Goal: Task Accomplishment & Management: Manage account settings

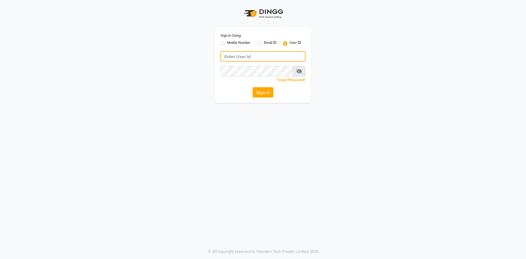
type input "islakandsudhir"
click at [290, 43] on label "User ID" at bounding box center [296, 43] width 12 height 7
click at [290, 43] on input "User ID" at bounding box center [292, 42] width 4 height 4
click at [234, 55] on input "Username" at bounding box center [263, 56] width 85 height 10
type input "islakandsudhir"
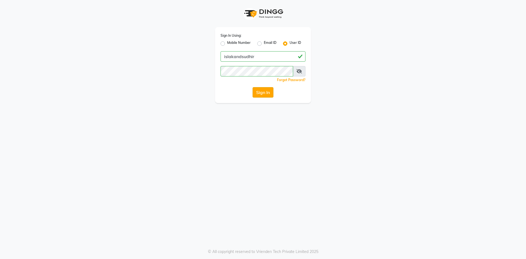
click at [266, 93] on button "Sign In" at bounding box center [263, 92] width 21 height 10
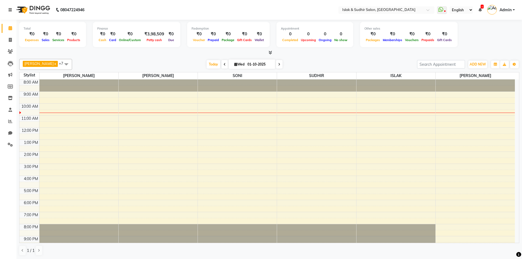
click at [13, 10] on link at bounding box center [11, 9] width 5 height 15
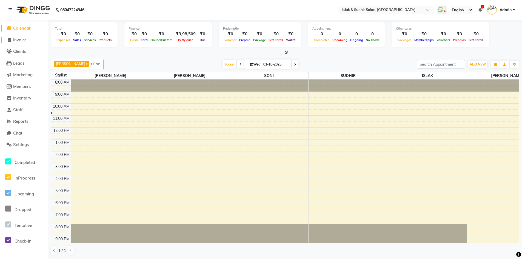
drag, startPoint x: 19, startPoint y: 39, endPoint x: 45, endPoint y: 43, distance: 25.7
click at [19, 39] on span "Invoice" at bounding box center [19, 39] width 13 height 5
select select "service"
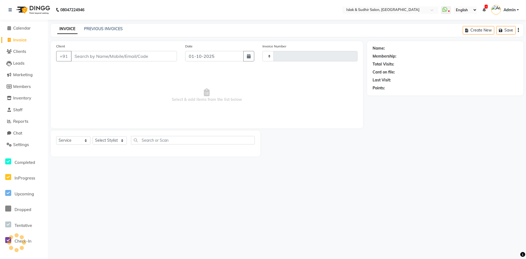
type input "2067"
select select "7859"
click at [189, 54] on input "01-10-2025" at bounding box center [214, 56] width 58 height 10
select select "10"
select select "2025"
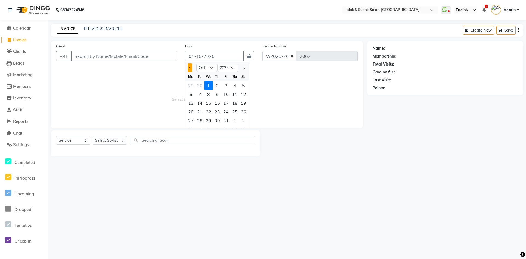
click at [191, 67] on span "Previous month" at bounding box center [190, 68] width 2 height 2
select select "9"
click at [200, 120] on div "30" at bounding box center [200, 120] width 9 height 9
type input "30-09-2025"
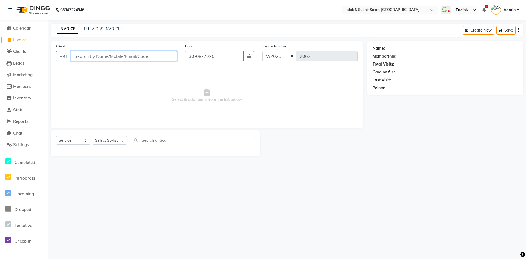
click at [108, 57] on input "Client" at bounding box center [124, 56] width 106 height 10
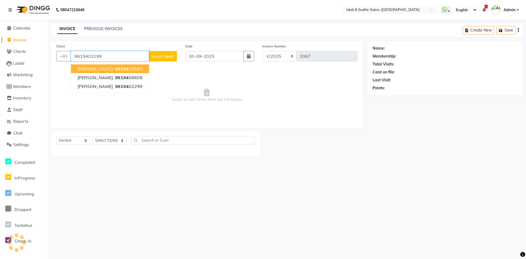
type input "9619402299"
select select "1: Object"
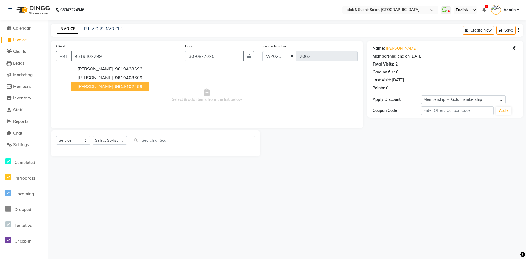
click at [117, 85] on span "96194" at bounding box center [122, 86] width 14 height 5
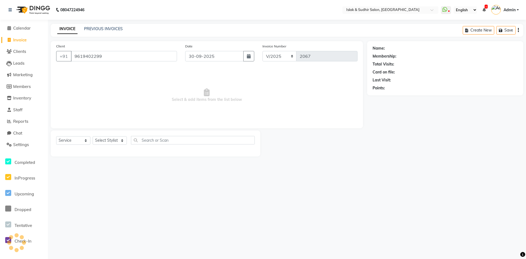
select select "1: Object"
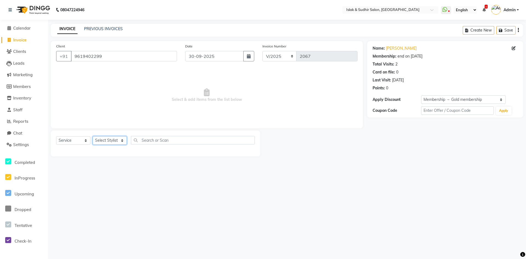
click at [109, 140] on select "Select Stylist [PERSON_NAME] [PERSON_NAME] [PERSON_NAME] [PERSON_NAME] ISLAK IS…" at bounding box center [110, 140] width 34 height 9
select select "70512"
click at [93, 136] on select "Select Stylist [PERSON_NAME] [PERSON_NAME] [PERSON_NAME] [PERSON_NAME] ISLAK IS…" at bounding box center [110, 140] width 34 height 9
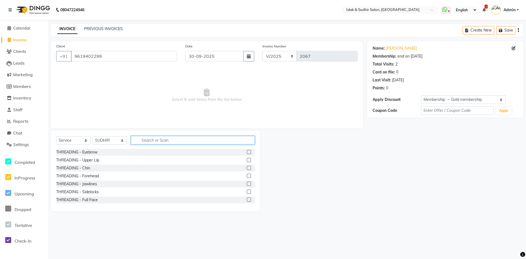
click at [154, 140] on input "text" at bounding box center [193, 140] width 124 height 9
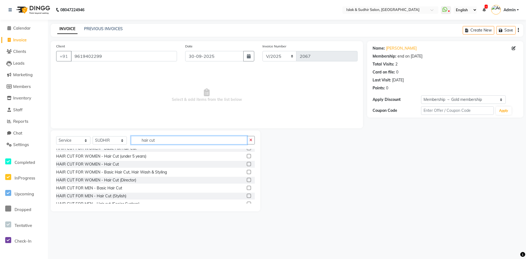
scroll to position [18, 0]
type input "hair cut"
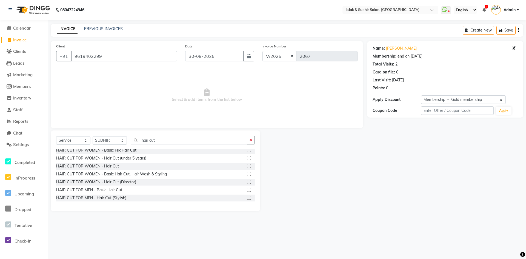
click at [247, 175] on label at bounding box center [249, 174] width 4 height 4
click at [247, 175] on input "checkbox" at bounding box center [249, 174] width 4 height 4
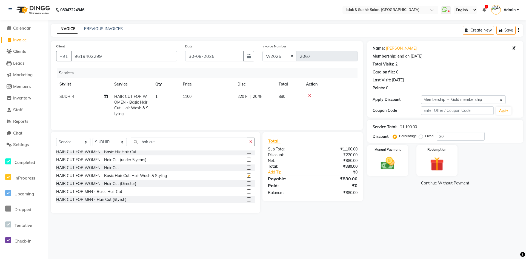
checkbox input "false"
click at [252, 144] on icon "button" at bounding box center [251, 142] width 3 height 4
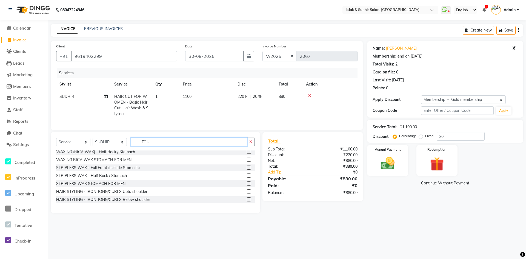
scroll to position [0, 0]
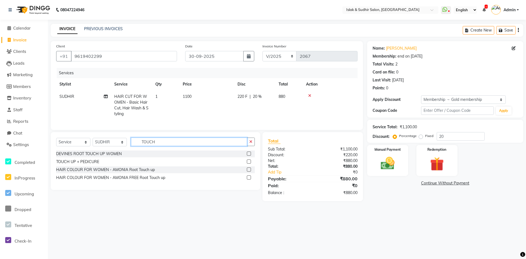
type input "TOUCH"
click at [248, 180] on label at bounding box center [249, 177] width 4 height 4
click at [248, 180] on input "checkbox" at bounding box center [249, 178] width 4 height 4
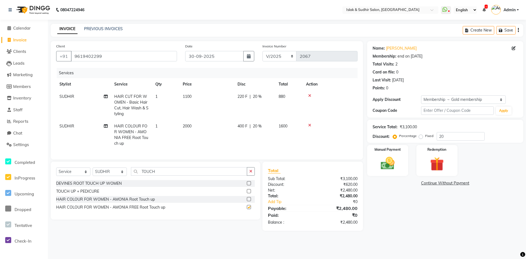
checkbox input "false"
click at [310, 96] on icon at bounding box center [309, 96] width 3 height 4
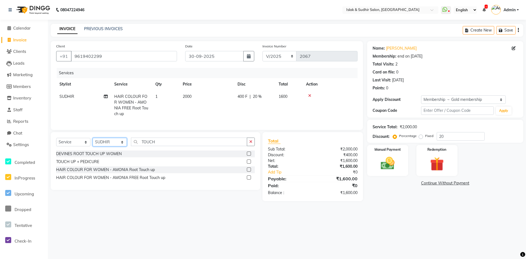
click at [119, 146] on select "Select Stylist [PERSON_NAME] [PERSON_NAME] [PERSON_NAME] [PERSON_NAME] ISLAK IS…" at bounding box center [110, 142] width 34 height 9
select select "70491"
click at [93, 142] on select "Select Stylist [PERSON_NAME] [PERSON_NAME] [PERSON_NAME] [PERSON_NAME] ISLAK IS…" at bounding box center [110, 142] width 34 height 9
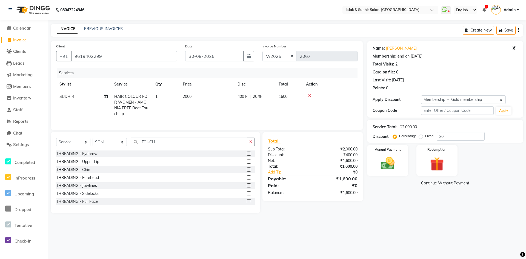
click at [247, 181] on div at bounding box center [251, 177] width 8 height 7
click at [247, 171] on div at bounding box center [251, 169] width 8 height 7
click at [247, 172] on label at bounding box center [249, 170] width 4 height 4
click at [247, 172] on input "checkbox" at bounding box center [249, 170] width 4 height 4
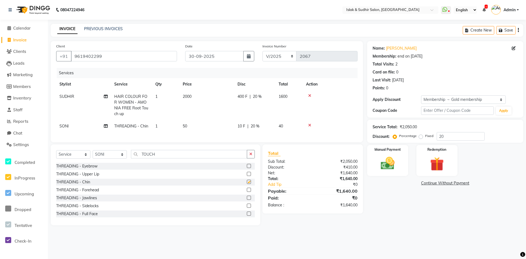
checkbox input "false"
click at [247, 192] on label at bounding box center [249, 190] width 4 height 4
click at [247, 192] on input "checkbox" at bounding box center [249, 190] width 4 height 4
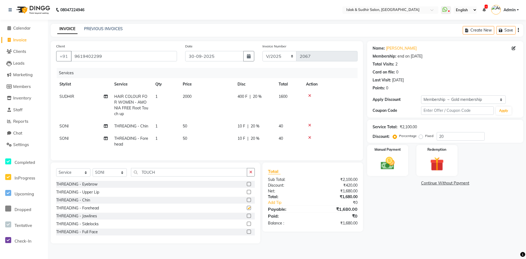
checkbox input "false"
click at [114, 177] on select "Select Stylist [PERSON_NAME] [PERSON_NAME] [PERSON_NAME] [PERSON_NAME] ISLAK IS…" at bounding box center [110, 172] width 34 height 9
select select "70514"
click at [93, 172] on select "Select Stylist [PERSON_NAME] [PERSON_NAME] [PERSON_NAME] [PERSON_NAME] ISLAK IS…" at bounding box center [110, 172] width 34 height 9
click at [254, 176] on button "button" at bounding box center [251, 172] width 8 height 9
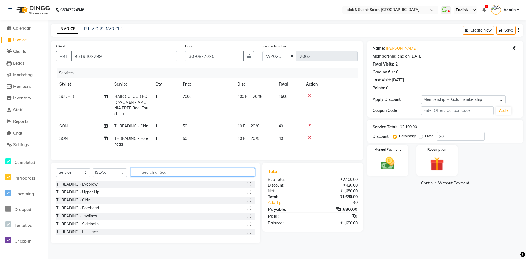
type input "H"
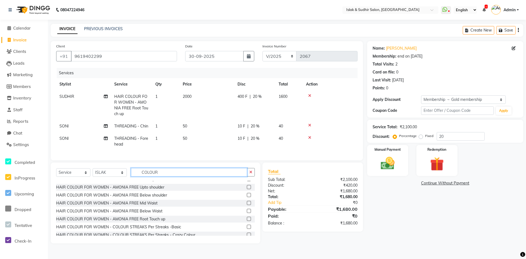
scroll to position [137, 0]
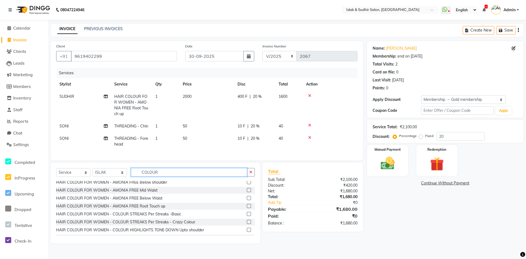
type input "COLOUR"
click at [247, 192] on label at bounding box center [249, 190] width 4 height 4
click at [247, 192] on input "checkbox" at bounding box center [249, 191] width 4 height 4
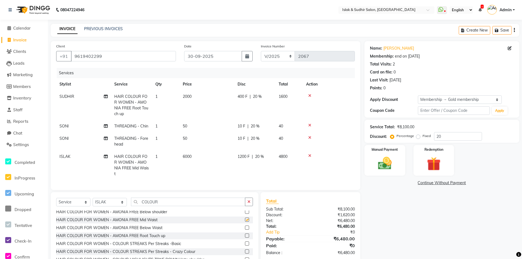
checkbox input "false"
click at [192, 156] on span "6000" at bounding box center [187, 156] width 9 height 5
select select "70514"
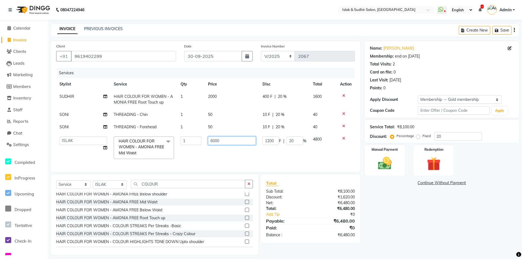
click at [227, 141] on input "6000" at bounding box center [232, 141] width 48 height 9
type input "6"
type input "3300"
click at [416, 216] on div "Name: [PERSON_NAME] Membership: end on [DATE] Total Visits: 2 Card on file: 0 L…" at bounding box center [444, 148] width 159 height 214
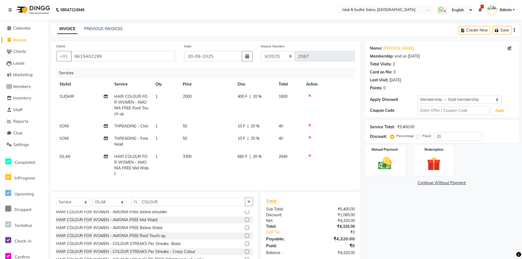
click at [310, 155] on icon at bounding box center [309, 156] width 3 height 4
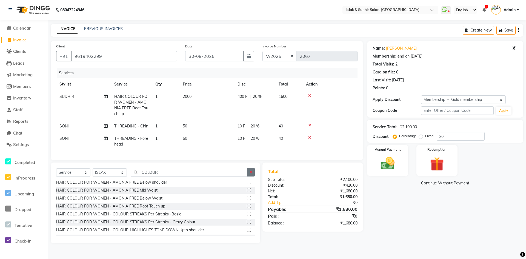
click at [249, 176] on button "button" at bounding box center [251, 172] width 8 height 9
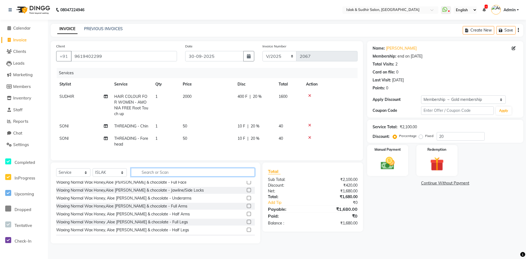
click at [196, 177] on input "text" at bounding box center [193, 172] width 124 height 9
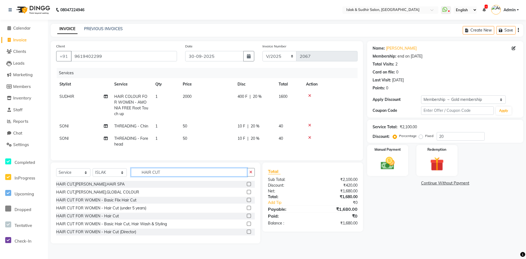
type input "HAIR CUT"
click at [247, 226] on label at bounding box center [249, 224] width 4 height 4
click at [247, 226] on input "checkbox" at bounding box center [249, 224] width 4 height 4
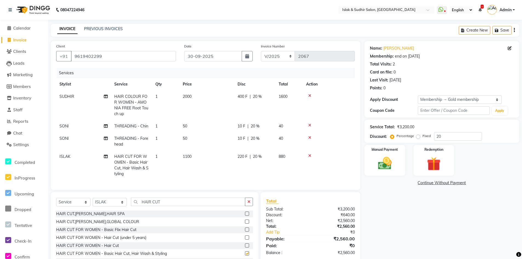
checkbox input "false"
click at [157, 155] on span "1" at bounding box center [156, 156] width 2 height 5
select select "70514"
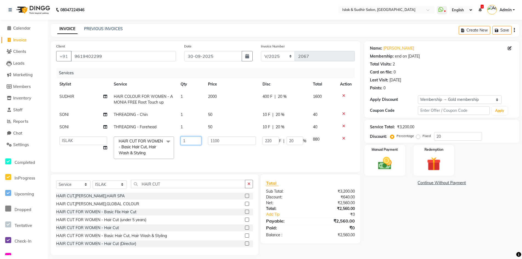
click at [196, 140] on input "1" at bounding box center [191, 141] width 21 height 9
type input "3"
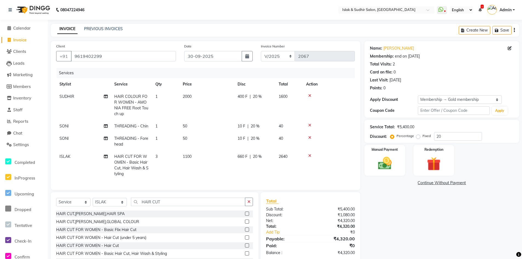
click at [254, 156] on span "20 %" at bounding box center [257, 157] width 9 height 6
select select "70514"
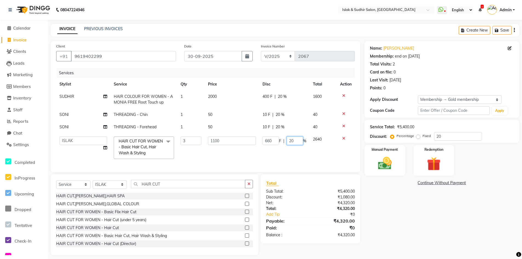
click at [291, 142] on input "20" at bounding box center [295, 141] width 16 height 9
type input "50"
click at [407, 217] on div "Name: [PERSON_NAME] Membership: end on [DATE] Total Visits: 2 Card on file: 0 L…" at bounding box center [444, 148] width 159 height 214
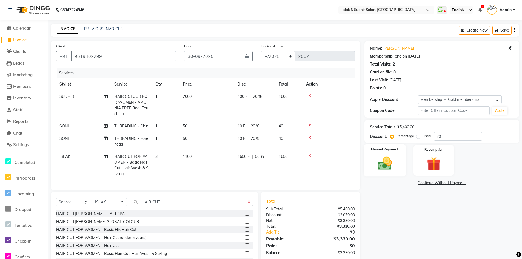
click at [386, 168] on img at bounding box center [384, 163] width 23 height 16
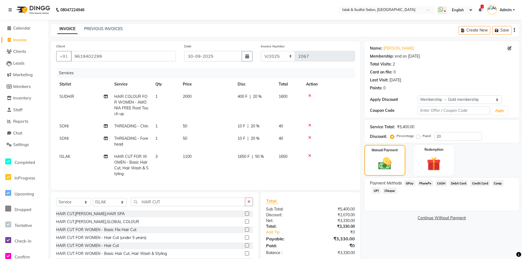
click at [410, 182] on span "GPay" at bounding box center [409, 183] width 11 height 6
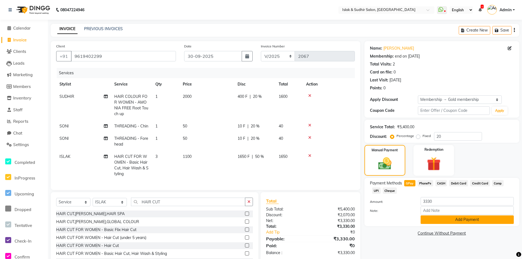
click at [468, 221] on button "Add Payment" at bounding box center [467, 220] width 93 height 9
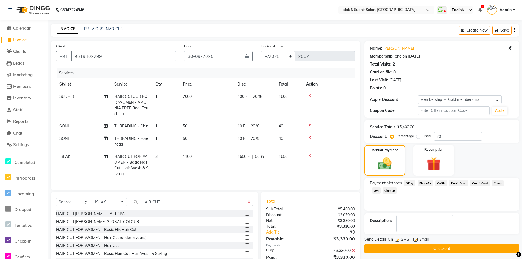
click at [447, 247] on button "Checkout" at bounding box center [442, 249] width 155 height 9
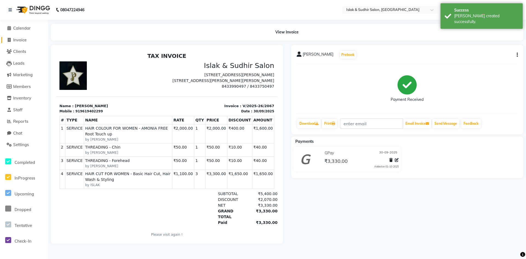
click at [28, 40] on link "Invoice" at bounding box center [23, 40] width 45 height 6
select select "service"
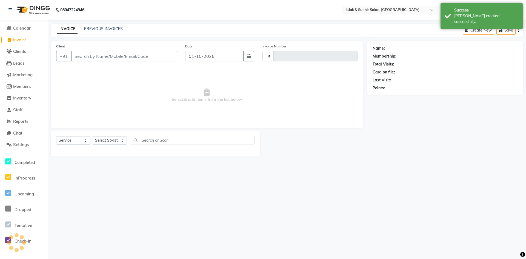
type input "2068"
select select "7859"
click at [104, 54] on input "Client" at bounding box center [124, 56] width 106 height 10
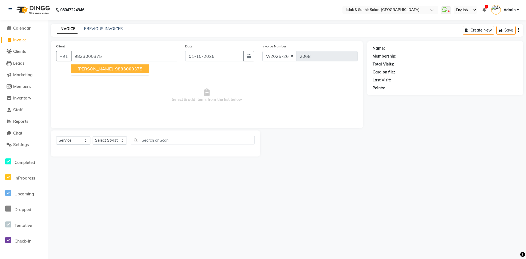
type input "9833000375"
select select "1: Object"
click at [121, 66] on span "9833000" at bounding box center [124, 68] width 19 height 5
select select "1: Object"
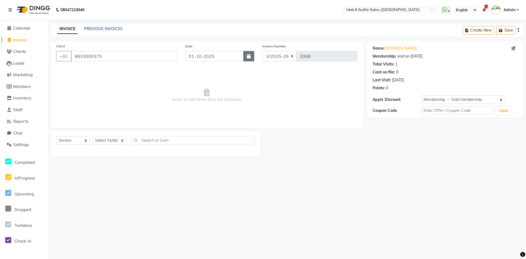
click at [249, 56] on icon "button" at bounding box center [249, 56] width 4 height 4
select select "10"
select select "2025"
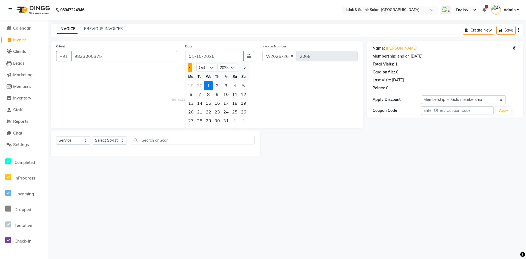
click at [189, 67] on span "Previous month" at bounding box center [190, 68] width 2 height 2
select select "9"
click at [202, 118] on div "30" at bounding box center [200, 120] width 9 height 9
type input "30-09-2025"
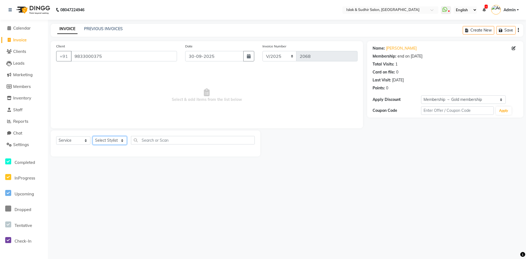
click at [108, 142] on select "Select Stylist [PERSON_NAME] [PERSON_NAME] [PERSON_NAME] [PERSON_NAME] ISLAK IS…" at bounding box center [110, 140] width 34 height 9
select select "70514"
click at [93, 136] on select "Select Stylist [PERSON_NAME] [PERSON_NAME] [PERSON_NAME] [PERSON_NAME] ISLAK IS…" at bounding box center [110, 140] width 34 height 9
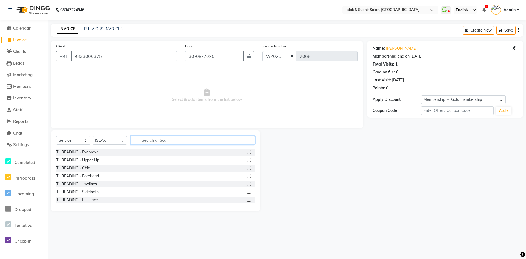
click at [171, 141] on input "text" at bounding box center [193, 140] width 124 height 9
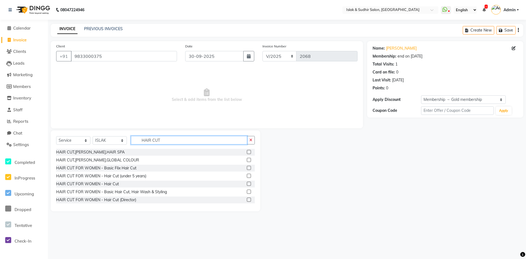
type input "HAIR CUT"
click at [247, 191] on label at bounding box center [249, 192] width 4 height 4
click at [247, 191] on input "checkbox" at bounding box center [249, 192] width 4 height 4
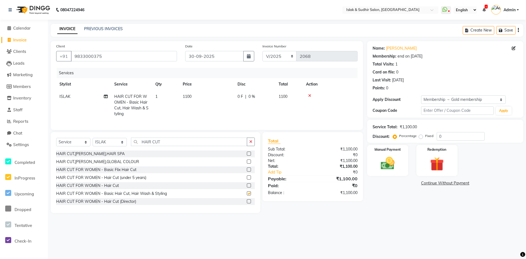
checkbox input "false"
click at [446, 137] on input "0" at bounding box center [461, 136] width 48 height 9
type input "50"
click at [389, 168] on img at bounding box center [388, 163] width 24 height 17
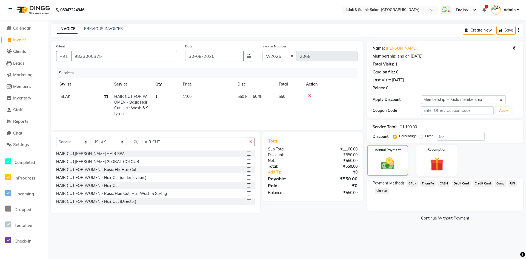
click at [414, 183] on span "GPay" at bounding box center [412, 183] width 11 height 6
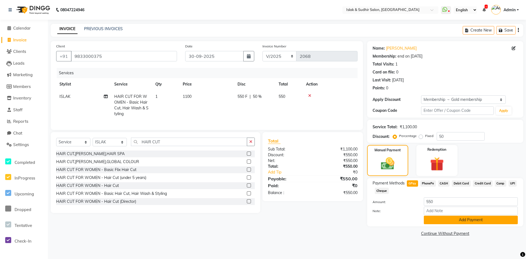
click at [446, 218] on button "Add Payment" at bounding box center [471, 220] width 94 height 9
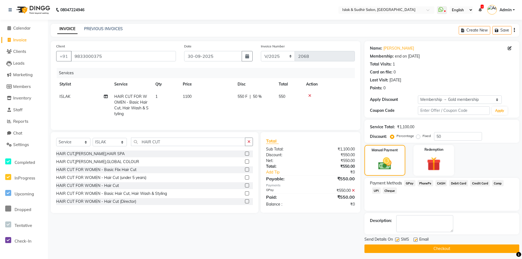
click at [436, 248] on button "Checkout" at bounding box center [442, 249] width 155 height 9
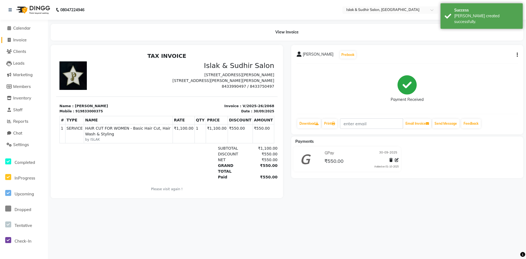
click at [20, 39] on span "Invoice" at bounding box center [19, 39] width 13 height 5
select select "7859"
select select "service"
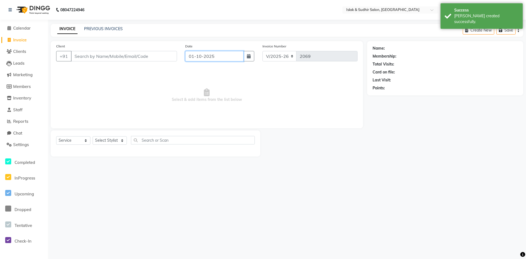
click at [199, 58] on input "01-10-2025" at bounding box center [214, 56] width 58 height 10
select select "10"
select select "2025"
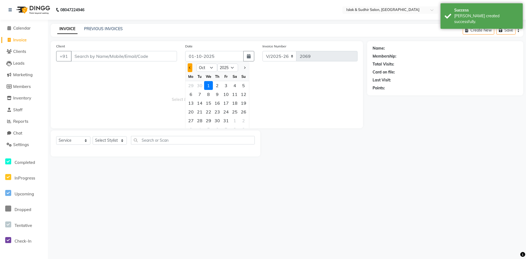
drag, startPoint x: 191, startPoint y: 67, endPoint x: 200, endPoint y: 91, distance: 25.5
click at [191, 68] on span "Previous month" at bounding box center [190, 68] width 2 height 2
select select "9"
click at [201, 118] on div "30" at bounding box center [200, 120] width 9 height 9
type input "30-09-2025"
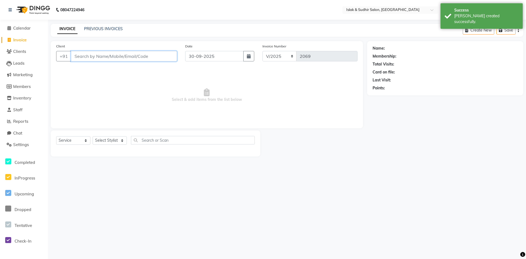
click at [130, 60] on input "Client" at bounding box center [124, 56] width 106 height 10
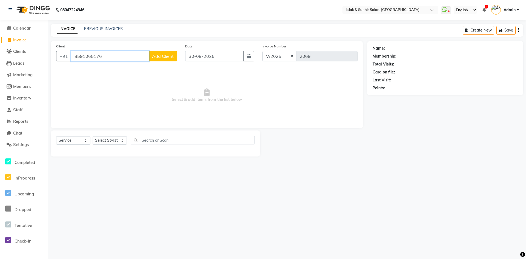
type input "8591065176"
click at [166, 58] on span "Add Client" at bounding box center [163, 55] width 22 height 5
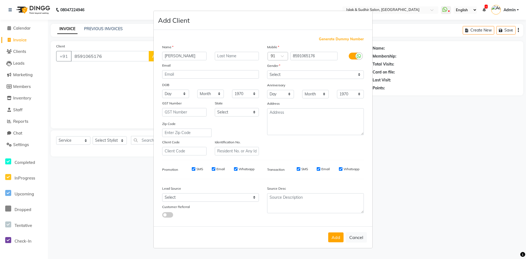
type input "[PERSON_NAME]"
type input "BUVA"
click at [309, 77] on select "Select [DEMOGRAPHIC_DATA] [DEMOGRAPHIC_DATA] Other Prefer Not To Say" at bounding box center [315, 74] width 97 height 9
select select "[DEMOGRAPHIC_DATA]"
click at [267, 70] on select "Select [DEMOGRAPHIC_DATA] [DEMOGRAPHIC_DATA] Other Prefer Not To Say" at bounding box center [315, 74] width 97 height 9
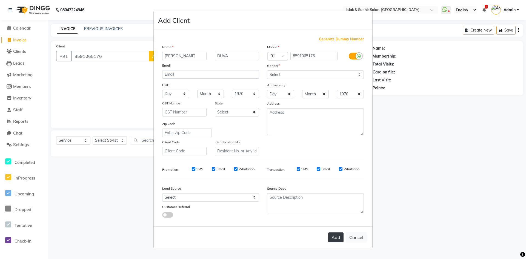
click at [332, 237] on button "Add" at bounding box center [336, 238] width 15 height 10
select select
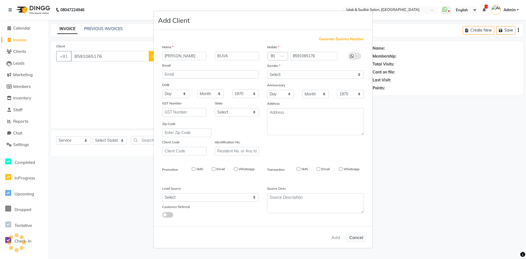
select select
checkbox input "false"
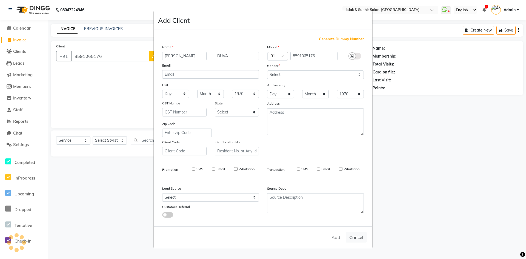
checkbox input "false"
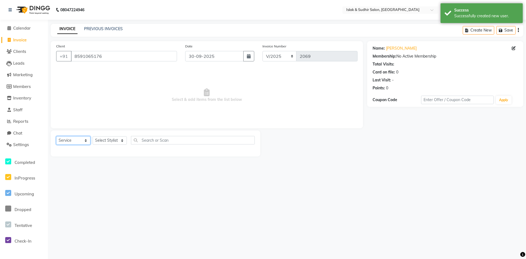
click at [84, 139] on select "Select Service Product Membership Package Voucher Prepaid Gift Card" at bounding box center [73, 140] width 34 height 9
select select "membership"
click at [56, 136] on select "Select Service Product Membership Package Voucher Prepaid Gift Card" at bounding box center [73, 140] width 34 height 9
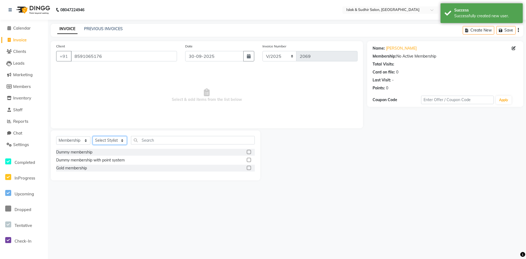
click at [106, 140] on select "Select Stylist [PERSON_NAME] [PERSON_NAME] [PERSON_NAME] [PERSON_NAME] ISLAK IS…" at bounding box center [110, 140] width 34 height 9
select select "70491"
click at [93, 136] on select "Select Stylist [PERSON_NAME] [PERSON_NAME] [PERSON_NAME] [PERSON_NAME] ISLAK IS…" at bounding box center [110, 140] width 34 height 9
click at [249, 169] on label at bounding box center [249, 168] width 4 height 4
click at [249, 169] on input "checkbox" at bounding box center [249, 168] width 4 height 4
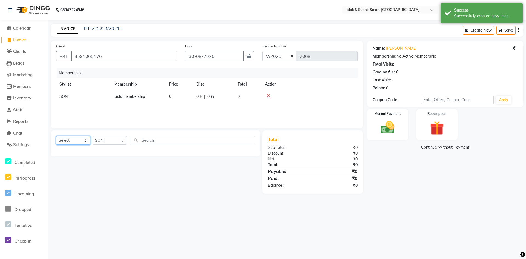
click at [78, 141] on select "Select Service Product Package Voucher Prepaid Gift Card" at bounding box center [73, 140] width 34 height 9
select select "service"
click at [56, 136] on select "Select Service Product Package Voucher Prepaid Gift Card" at bounding box center [73, 140] width 34 height 9
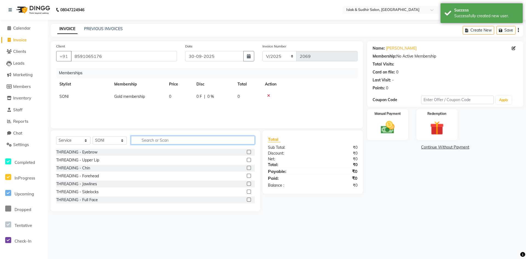
click at [143, 141] on input "text" at bounding box center [193, 140] width 124 height 9
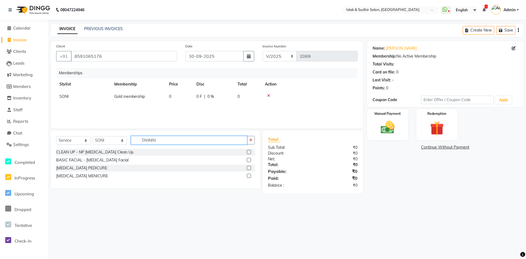
type input "TANNIN"
click at [250, 166] on label at bounding box center [249, 168] width 4 height 4
click at [250, 166] on input "checkbox" at bounding box center [249, 168] width 4 height 4
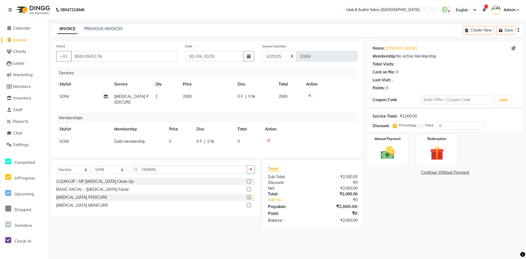
checkbox input "false"
click at [249, 207] on label at bounding box center [249, 205] width 4 height 4
click at [249, 207] on input "checkbox" at bounding box center [249, 206] width 4 height 4
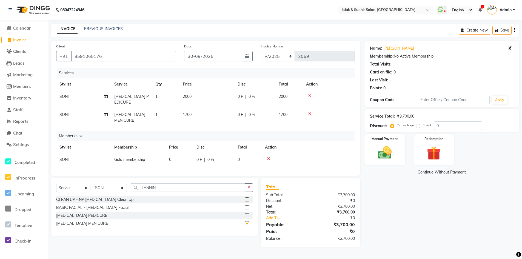
checkbox input "false"
click at [188, 114] on span "1700" at bounding box center [187, 114] width 9 height 5
select select "70491"
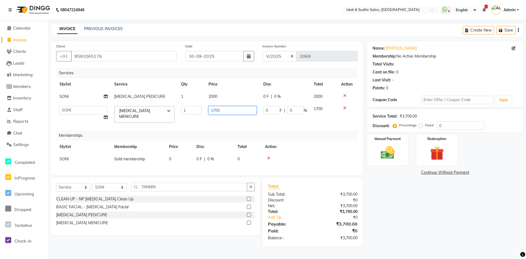
click at [216, 111] on input "1700" at bounding box center [233, 110] width 48 height 9
type input "1800"
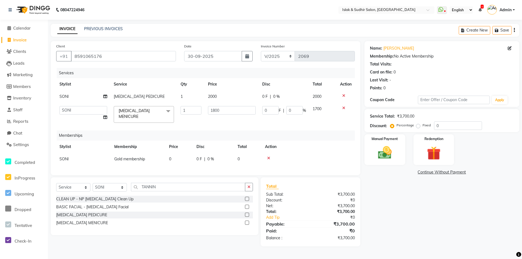
click at [448, 237] on div "Name: [PERSON_NAME] Membership: No Active Membership Total Visits: Card on file…" at bounding box center [444, 143] width 159 height 205
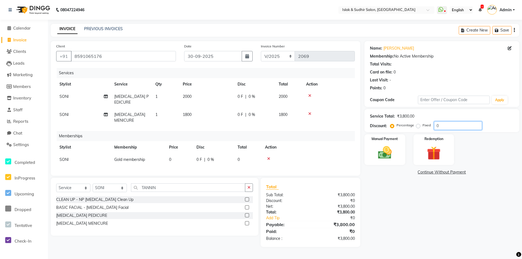
click at [449, 121] on input "0" at bounding box center [458, 125] width 48 height 9
type input "20"
click at [430, 202] on div "Name: [PERSON_NAME] Membership: No Active Membership Total Visits: Card on file…" at bounding box center [444, 144] width 159 height 206
click at [250, 189] on icon "button" at bounding box center [249, 188] width 3 height 4
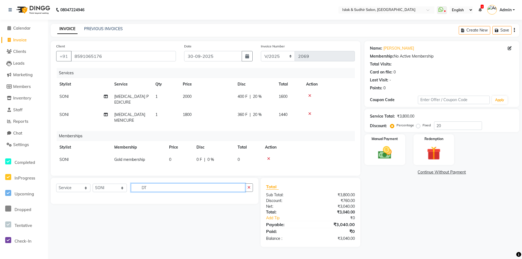
type input "D"
type input "DTEN"
drag, startPoint x: 425, startPoint y: 197, endPoint x: 117, endPoint y: 208, distance: 308.4
click at [422, 197] on div "Name: [PERSON_NAME] Membership: No Active Membership Total Visits: Card on file…" at bounding box center [444, 144] width 159 height 206
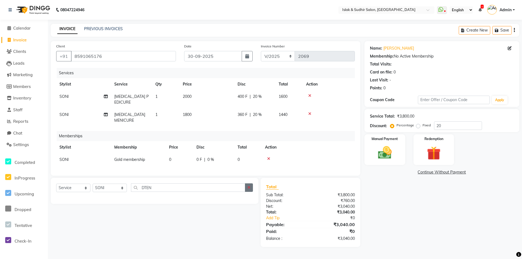
click at [249, 192] on button "button" at bounding box center [249, 187] width 8 height 9
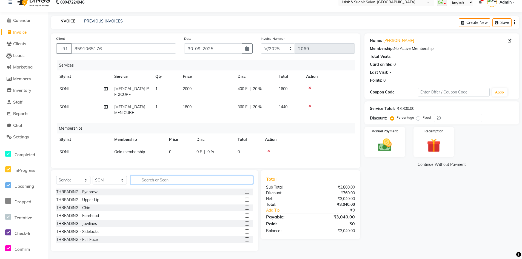
scroll to position [12, 0]
type input "DETA"
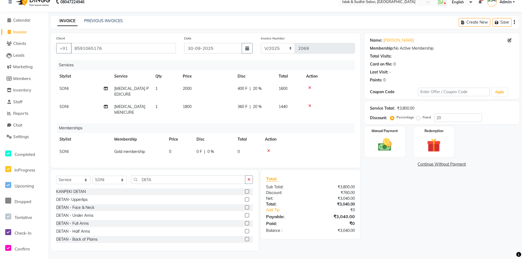
click at [245, 231] on label at bounding box center [247, 231] width 4 height 4
click at [245, 231] on input "checkbox" at bounding box center [247, 232] width 4 height 4
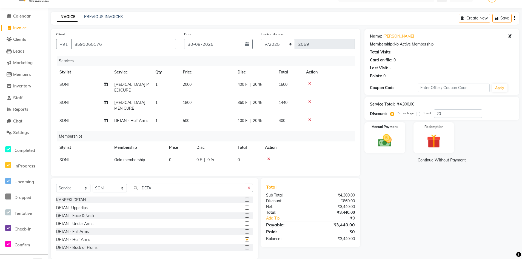
checkbox input "false"
drag, startPoint x: 250, startPoint y: 192, endPoint x: 245, endPoint y: 194, distance: 5.9
click at [250, 190] on icon "button" at bounding box center [249, 188] width 3 height 4
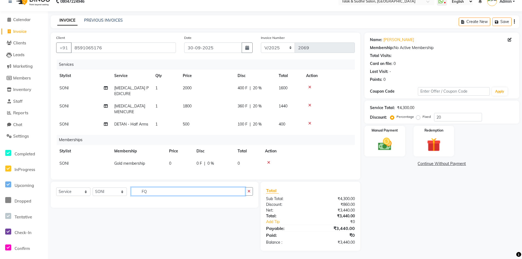
type input "F"
type input "QU"
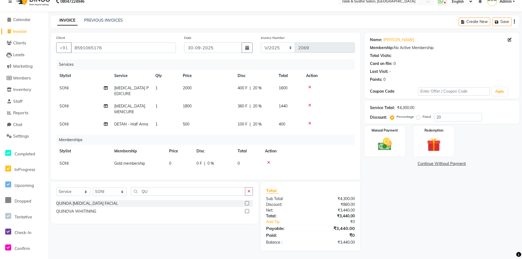
click at [248, 203] on label at bounding box center [247, 203] width 4 height 4
click at [248, 203] on input "checkbox" at bounding box center [247, 204] width 4 height 4
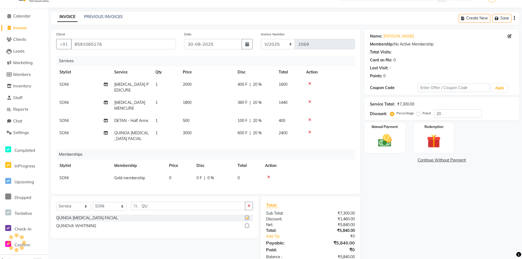
checkbox input "false"
click at [310, 132] on icon at bounding box center [309, 132] width 3 height 4
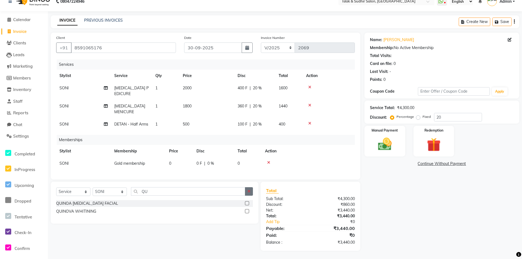
drag, startPoint x: 249, startPoint y: 191, endPoint x: 200, endPoint y: 193, distance: 49.7
click at [249, 191] on icon "button" at bounding box center [249, 191] width 3 height 4
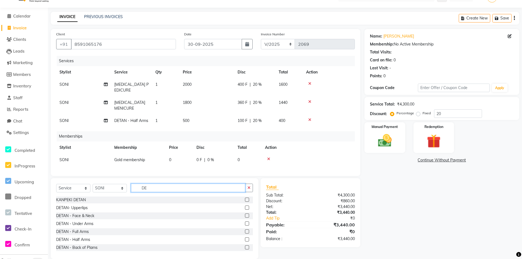
type input "D"
type input "FACI"
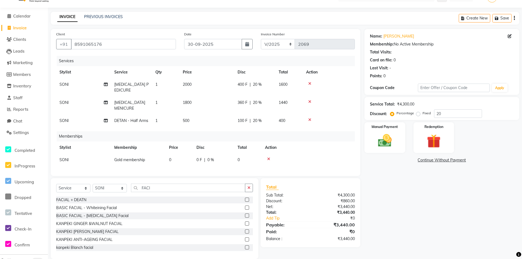
click at [245, 202] on label at bounding box center [247, 200] width 4 height 4
click at [245, 202] on input "checkbox" at bounding box center [247, 200] width 4 height 4
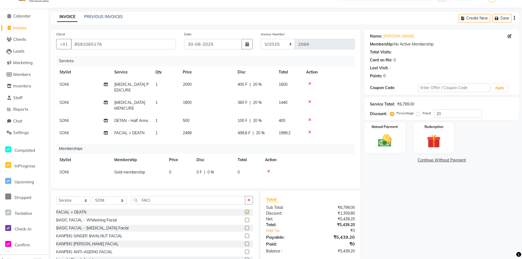
checkbox input "false"
click at [261, 132] on span "20 %" at bounding box center [260, 133] width 9 height 6
select select "70491"
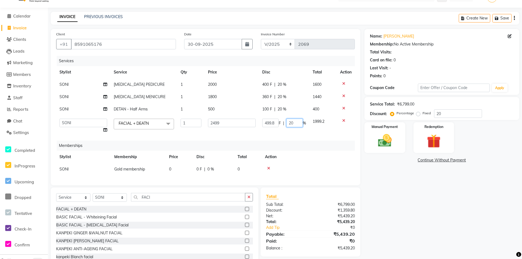
click at [298, 124] on input "20" at bounding box center [295, 123] width 16 height 9
type input "2"
type input "0"
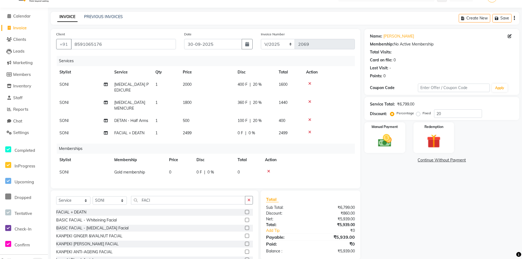
click at [394, 224] on div "Name: [PERSON_NAME] Membership: No Active Membership Total Visits: Card on file…" at bounding box center [444, 150] width 159 height 242
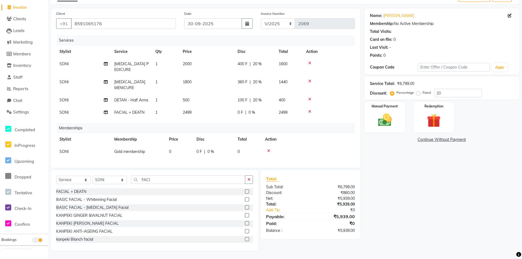
scroll to position [37, 0]
click at [189, 98] on span "500" at bounding box center [186, 100] width 7 height 5
select select "70491"
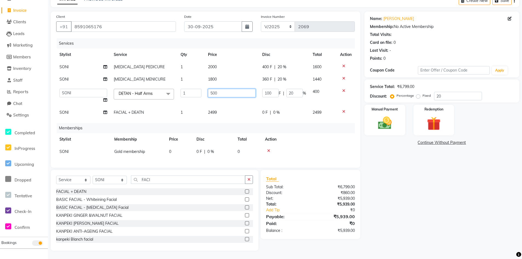
click at [219, 89] on input "500" at bounding box center [232, 93] width 48 height 9
type input "5"
type input "450"
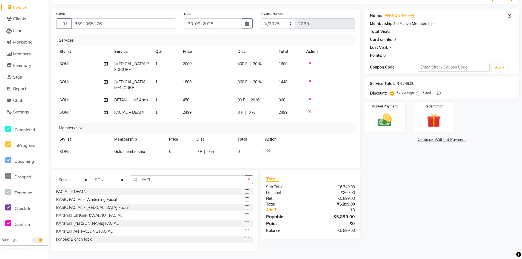
click at [416, 178] on div "Name: [PERSON_NAME] Membership: No Active Membership Total Visits: Card on file…" at bounding box center [444, 130] width 159 height 242
click at [389, 121] on img at bounding box center [384, 120] width 23 height 16
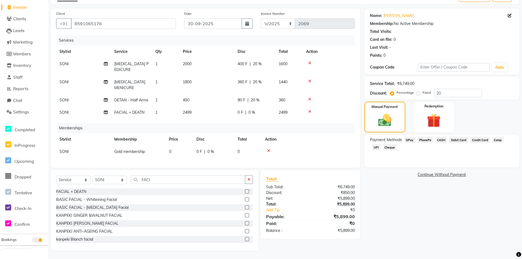
click at [410, 140] on span "GPay" at bounding box center [409, 140] width 11 height 6
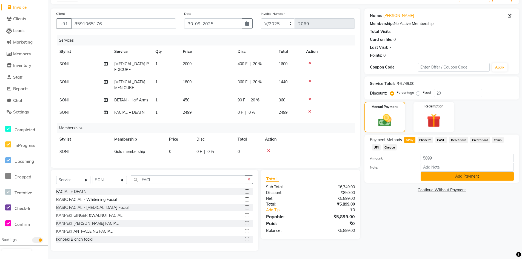
click at [441, 177] on button "Add Payment" at bounding box center [467, 176] width 93 height 9
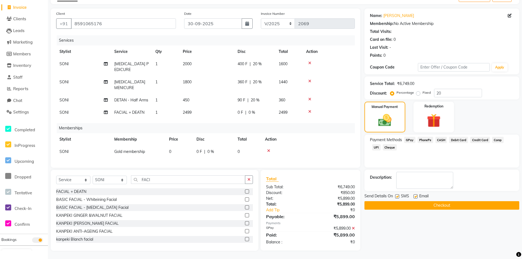
click at [432, 203] on button "Checkout" at bounding box center [442, 205] width 155 height 9
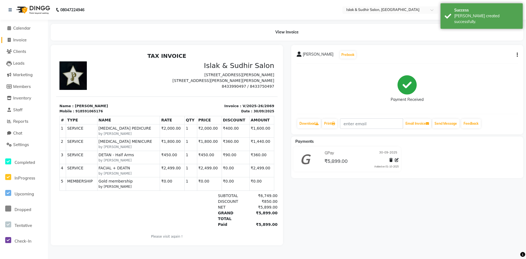
drag, startPoint x: 19, startPoint y: 41, endPoint x: 39, endPoint y: 46, distance: 21.1
click at [19, 41] on span "Invoice" at bounding box center [19, 39] width 13 height 5
select select "service"
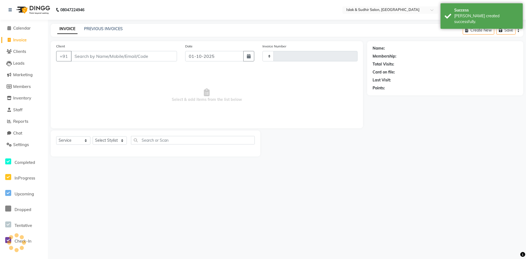
type input "2070"
select select "7859"
click at [225, 56] on input "01-10-2025" at bounding box center [214, 56] width 58 height 10
select select "10"
select select "2025"
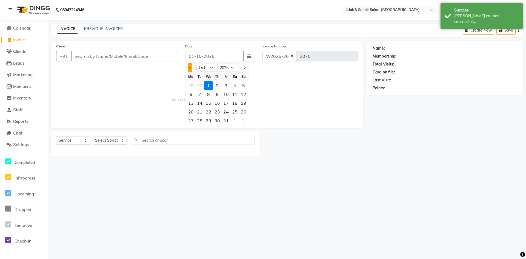
click at [188, 68] on button "Previous month" at bounding box center [190, 67] width 5 height 9
select select "9"
click at [203, 120] on div "30" at bounding box center [200, 120] width 9 height 9
type input "30-09-2025"
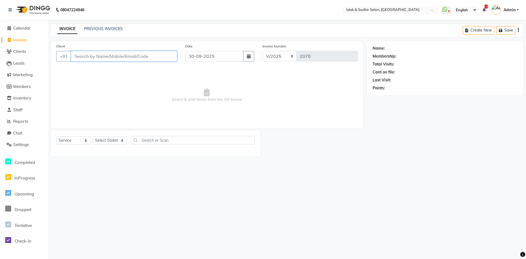
click at [134, 56] on input "Client" at bounding box center [124, 56] width 106 height 10
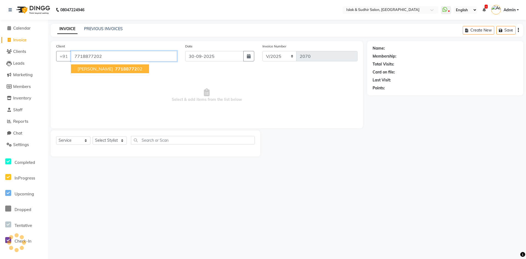
type input "7718877202"
select select "1: Object"
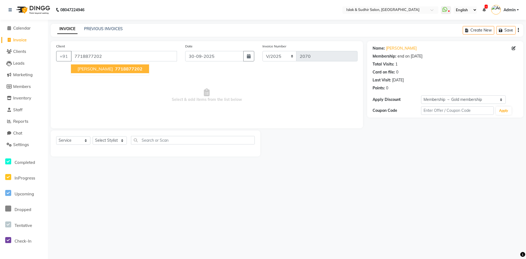
click at [117, 69] on span "7718877202" at bounding box center [128, 68] width 27 height 5
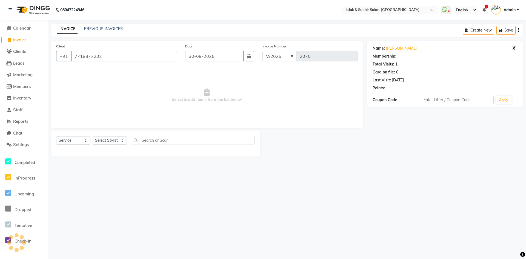
select select "1: Object"
drag, startPoint x: 123, startPoint y: 140, endPoint x: 123, endPoint y: 144, distance: 3.3
click at [123, 142] on select "Select Stylist [PERSON_NAME] [PERSON_NAME] [PERSON_NAME] [PERSON_NAME] ISLAK IS…" at bounding box center [110, 140] width 34 height 9
select select "70491"
click at [93, 136] on select "Select Stylist [PERSON_NAME] [PERSON_NAME] [PERSON_NAME] [PERSON_NAME] ISLAK IS…" at bounding box center [110, 140] width 34 height 9
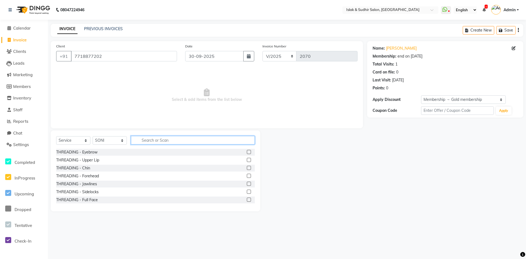
click at [149, 138] on input "text" at bounding box center [193, 140] width 124 height 9
click at [247, 153] on label at bounding box center [249, 152] width 4 height 4
click at [247, 153] on input "checkbox" at bounding box center [249, 153] width 4 height 4
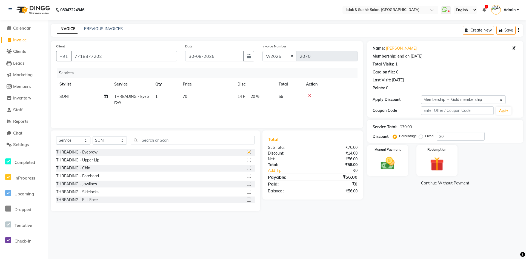
checkbox input "false"
click at [151, 138] on input "text" at bounding box center [193, 140] width 124 height 9
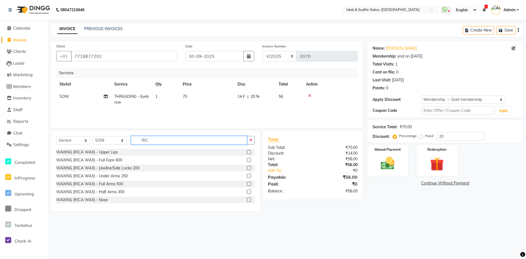
type input "RIC"
click at [247, 183] on label at bounding box center [249, 184] width 4 height 4
click at [247, 183] on input "checkbox" at bounding box center [249, 184] width 4 height 4
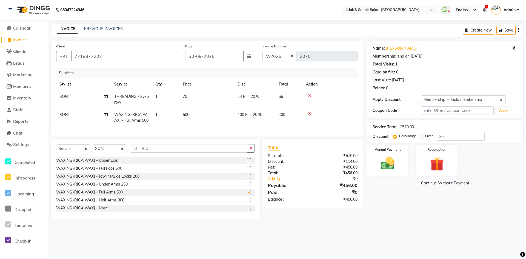
checkbox input "false"
click at [389, 166] on img at bounding box center [388, 163] width 24 height 17
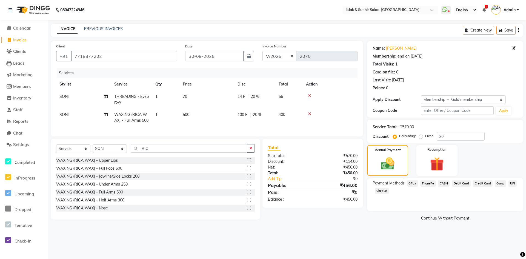
click at [415, 183] on span "GPay" at bounding box center [412, 183] width 11 height 6
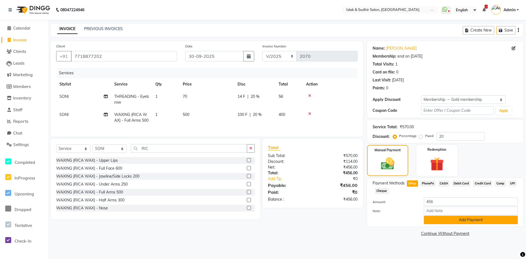
click at [441, 221] on button "Add Payment" at bounding box center [471, 220] width 94 height 9
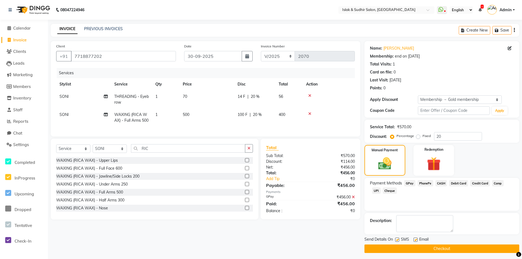
click at [438, 247] on button "Checkout" at bounding box center [442, 249] width 155 height 9
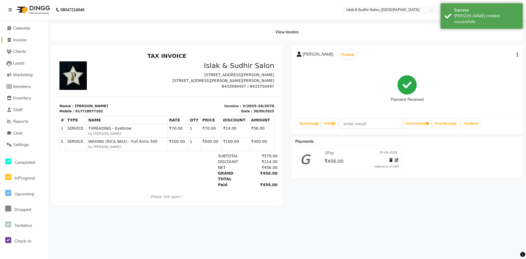
drag, startPoint x: 28, startPoint y: 41, endPoint x: 42, endPoint y: 48, distance: 16.0
click at [28, 41] on link "Invoice" at bounding box center [23, 40] width 45 height 6
select select "service"
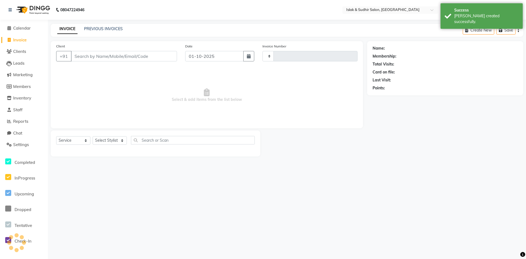
type input "2071"
select select "7859"
click at [140, 55] on input "Client" at bounding box center [124, 56] width 106 height 10
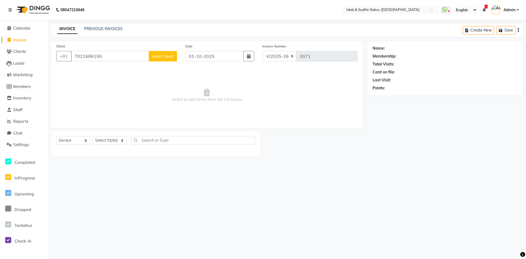
type input "7021686150"
click at [169, 59] on button "Add Client" at bounding box center [163, 56] width 28 height 10
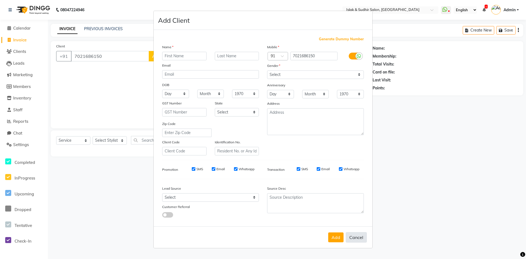
click at [361, 237] on button "Cancel" at bounding box center [356, 237] width 21 height 10
select select
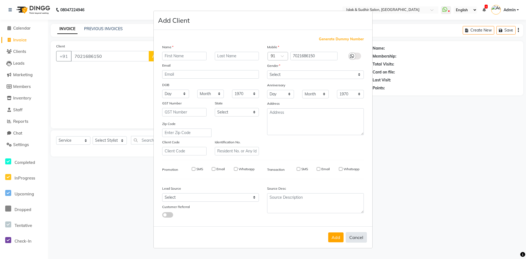
select select
checkbox input "false"
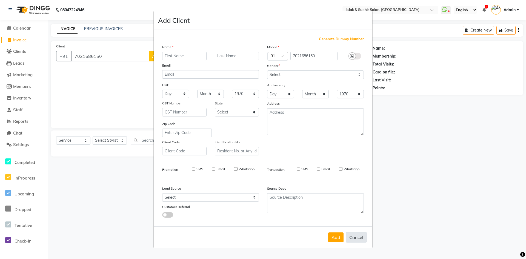
checkbox input "false"
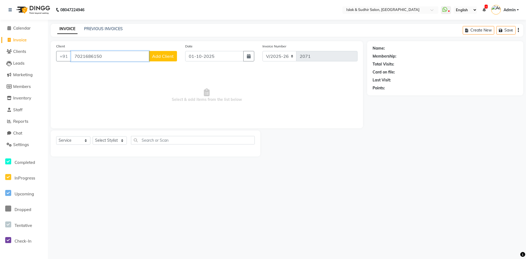
click at [104, 56] on input "7021686150" at bounding box center [110, 56] width 78 height 10
type input "7"
click at [101, 69] on span "[PERSON_NAME]" at bounding box center [95, 68] width 35 height 5
type input "9920035827"
select select "1: Object"
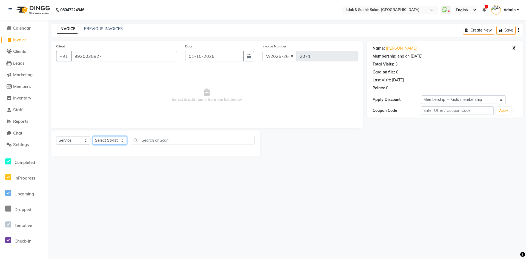
click at [102, 140] on select "Select Stylist [PERSON_NAME] [PERSON_NAME] [PERSON_NAME] [PERSON_NAME] ISLAK IS…" at bounding box center [110, 140] width 34 height 9
select select "70491"
click at [93, 136] on select "Select Stylist [PERSON_NAME] [PERSON_NAME] [PERSON_NAME] [PERSON_NAME] ISLAK IS…" at bounding box center [110, 140] width 34 height 9
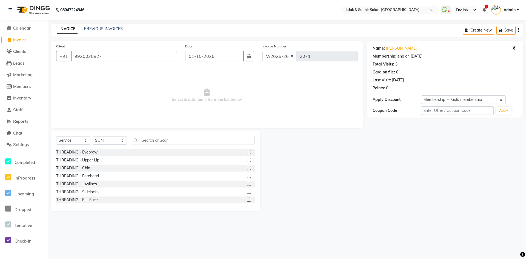
click at [247, 151] on label at bounding box center [249, 152] width 4 height 4
click at [247, 151] on input "checkbox" at bounding box center [249, 153] width 4 height 4
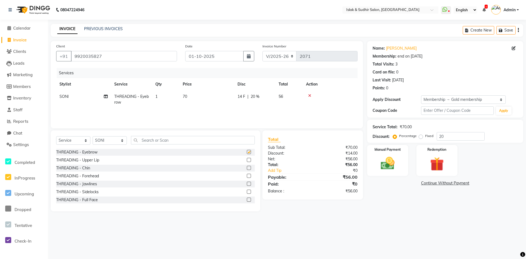
checkbox input "false"
click at [387, 160] on img at bounding box center [388, 163] width 24 height 17
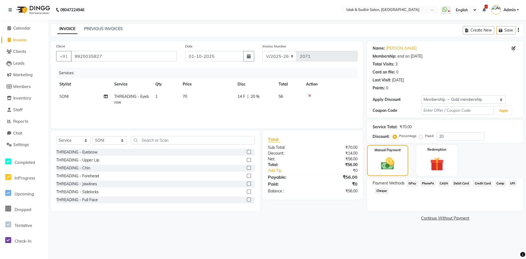
click at [414, 184] on span "GPay" at bounding box center [412, 183] width 11 height 6
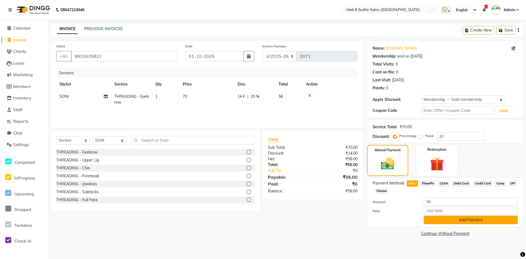
click at [445, 221] on button "Add Payment" at bounding box center [471, 220] width 94 height 9
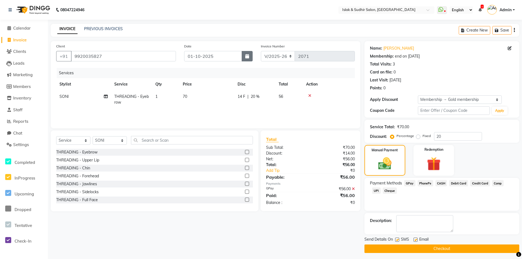
click at [248, 58] on icon "button" at bounding box center [247, 56] width 4 height 4
select select "10"
select select "2025"
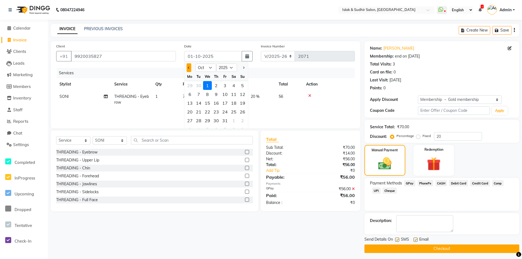
click at [189, 67] on span "Previous month" at bounding box center [189, 68] width 2 height 2
select select "9"
click at [199, 118] on div "30" at bounding box center [198, 120] width 9 height 9
type input "30-09-2025"
type input "0"
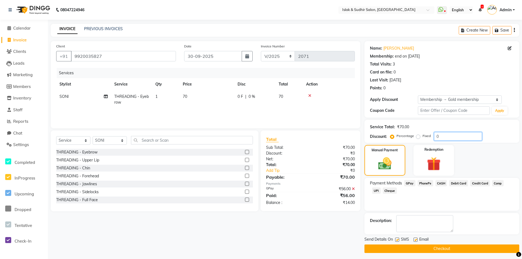
click at [443, 137] on input "0" at bounding box center [458, 136] width 48 height 9
type input "20"
click at [386, 161] on img at bounding box center [385, 164] width 22 height 16
click at [438, 248] on button "Checkout" at bounding box center [442, 249] width 155 height 9
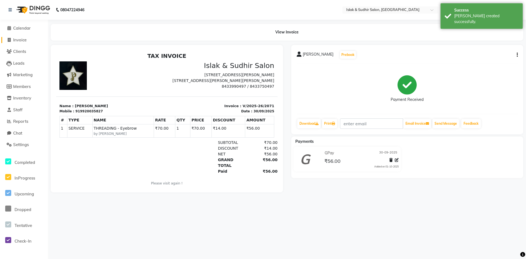
drag, startPoint x: 23, startPoint y: 41, endPoint x: 37, endPoint y: 42, distance: 14.0
click at [23, 41] on span "Invoice" at bounding box center [19, 39] width 13 height 5
select select "service"
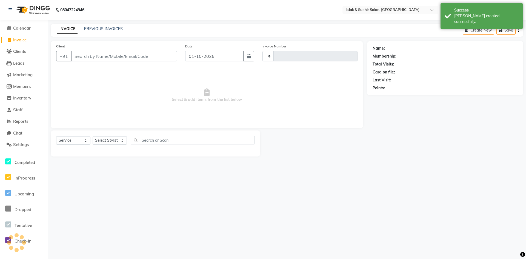
type input "2072"
select select "7859"
click at [214, 60] on input "01-10-2025" at bounding box center [214, 56] width 58 height 10
select select "10"
select select "2025"
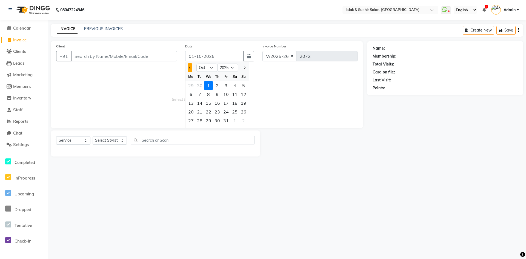
click at [191, 67] on span "Previous month" at bounding box center [190, 68] width 2 height 2
select select "9"
click at [200, 122] on div "30" at bounding box center [200, 120] width 9 height 9
type input "30-09-2025"
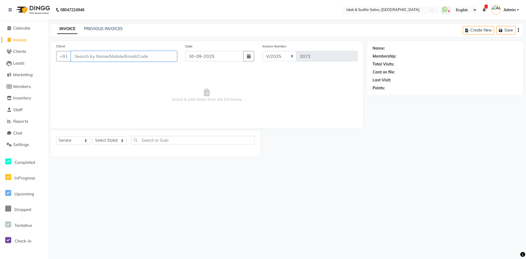
click at [84, 57] on input "Client" at bounding box center [124, 56] width 106 height 10
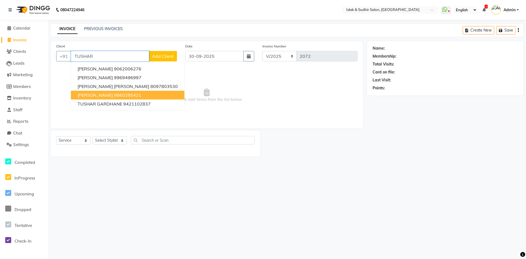
click at [101, 96] on span "[PERSON_NAME]" at bounding box center [95, 94] width 35 height 5
type input "9860285421"
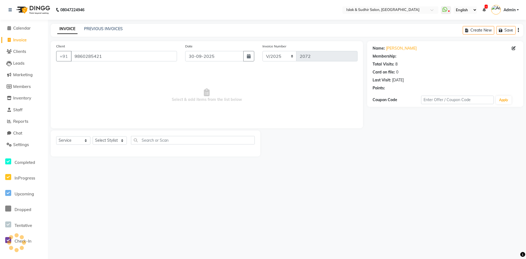
select select "1: Object"
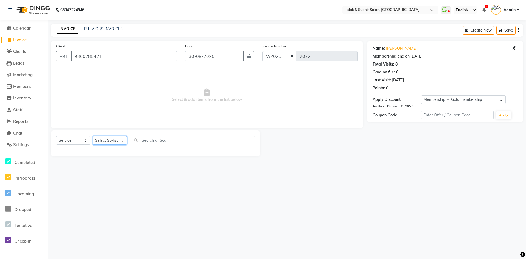
drag, startPoint x: 100, startPoint y: 140, endPoint x: 101, endPoint y: 145, distance: 4.3
click at [100, 140] on select "Select Stylist [PERSON_NAME] [PERSON_NAME] [PERSON_NAME] [PERSON_NAME] ISLAK IS…" at bounding box center [110, 140] width 34 height 9
select select "88402"
click at [93, 136] on select "Select Stylist [PERSON_NAME] [PERSON_NAME] [PERSON_NAME] [PERSON_NAME] ISLAK IS…" at bounding box center [110, 140] width 34 height 9
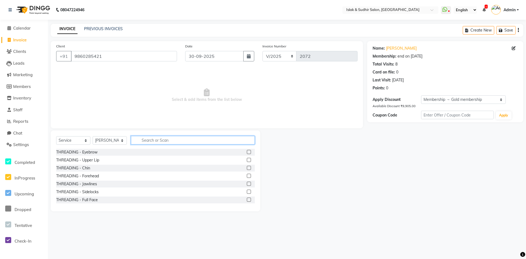
click at [150, 140] on input "text" at bounding box center [193, 140] width 124 height 9
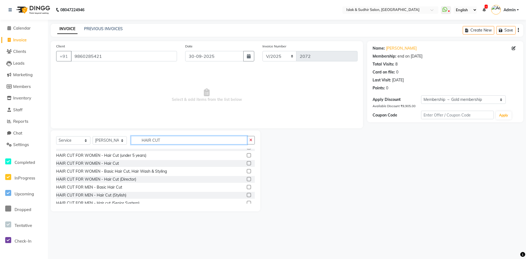
scroll to position [56, 0]
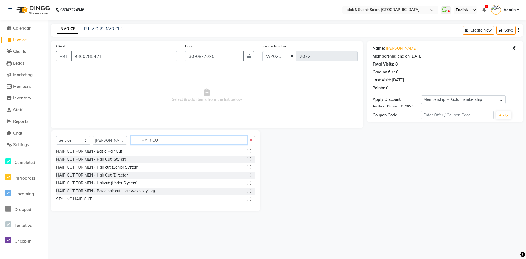
type input "HAIR CUT"
click at [247, 152] on label at bounding box center [249, 151] width 4 height 4
click at [247, 152] on input "checkbox" at bounding box center [249, 152] width 4 height 4
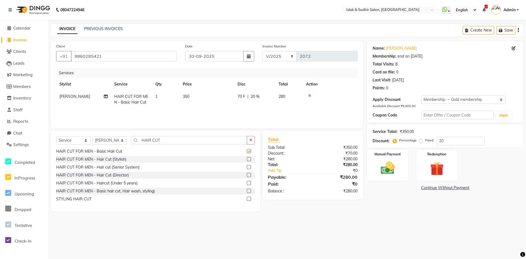
checkbox input "false"
click at [249, 141] on button "button" at bounding box center [251, 140] width 8 height 9
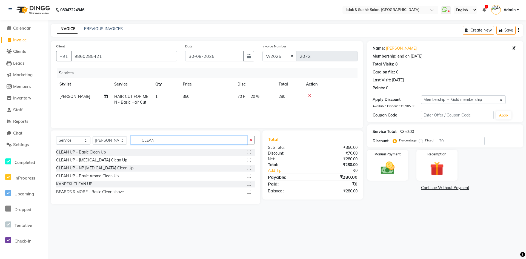
scroll to position [0, 0]
type input "CLEAN"
click at [251, 191] on label at bounding box center [249, 192] width 4 height 4
click at [251, 191] on input "checkbox" at bounding box center [249, 192] width 4 height 4
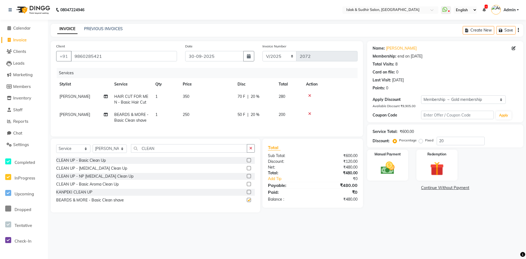
checkbox input "false"
drag, startPoint x: 454, startPoint y: 141, endPoint x: 445, endPoint y: 133, distance: 11.5
click at [454, 141] on input "20" at bounding box center [461, 141] width 48 height 9
type input "2"
type input "50"
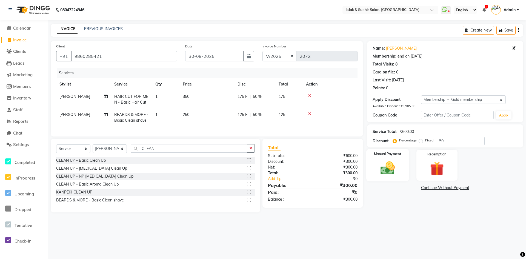
click at [386, 168] on img at bounding box center [388, 168] width 24 height 17
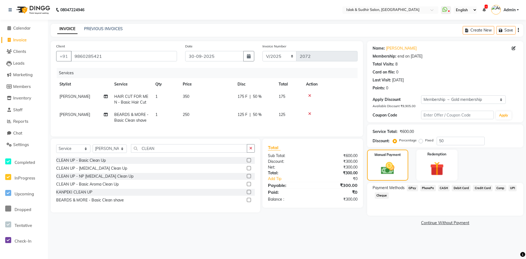
click at [411, 187] on span "GPay" at bounding box center [412, 188] width 11 height 6
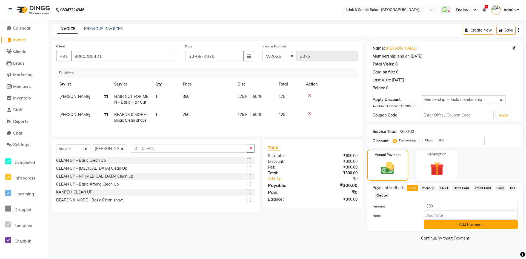
click at [443, 224] on button "Add Payment" at bounding box center [471, 224] width 94 height 9
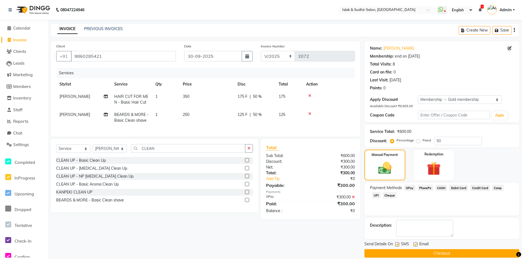
click at [431, 250] on button "Checkout" at bounding box center [442, 253] width 155 height 9
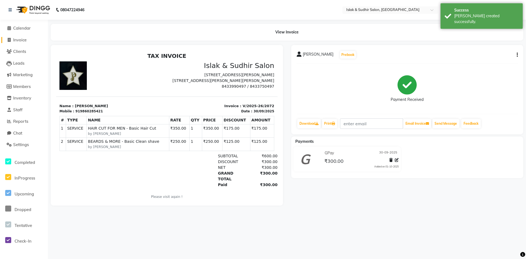
click at [22, 40] on span "Invoice" at bounding box center [19, 39] width 13 height 5
select select "service"
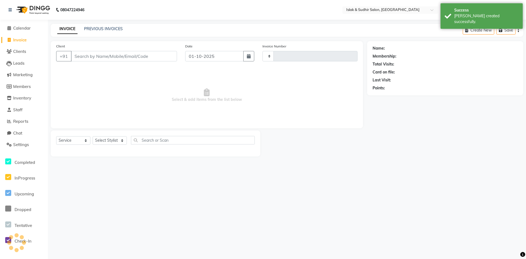
type input "2073"
select select "7859"
click at [113, 60] on input "Client" at bounding box center [124, 56] width 106 height 10
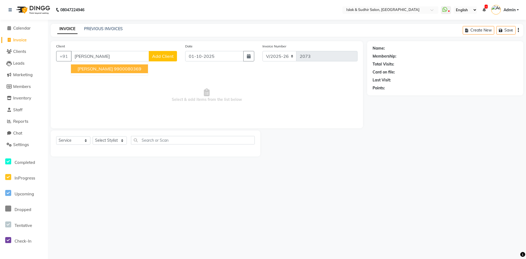
click at [105, 68] on span "[PERSON_NAME]" at bounding box center [95, 68] width 35 height 5
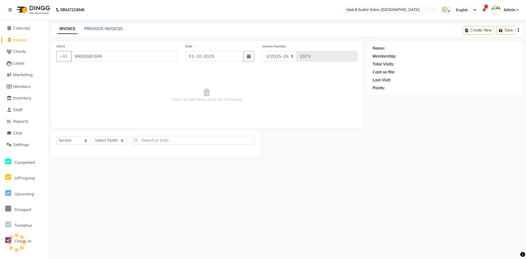
type input "9900080369"
select select "1: Object"
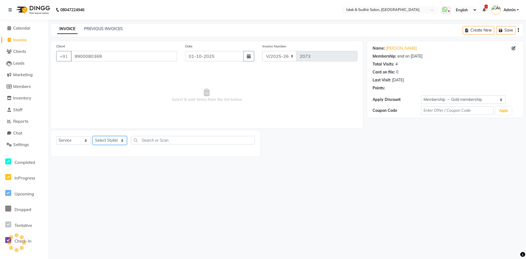
click at [107, 139] on select "Select Stylist [PERSON_NAME] [PERSON_NAME] [PERSON_NAME] [PERSON_NAME] ISLAK IS…" at bounding box center [110, 140] width 34 height 9
select select "70491"
click at [93, 136] on select "Select Stylist [PERSON_NAME] [PERSON_NAME] [PERSON_NAME] [PERSON_NAME] ISLAK IS…" at bounding box center [110, 140] width 34 height 9
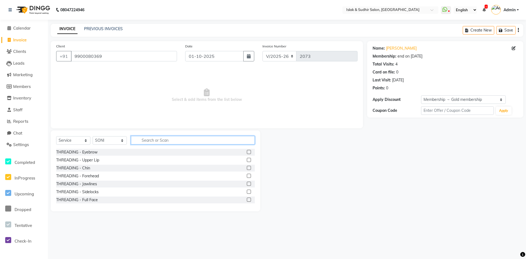
click at [155, 141] on input "text" at bounding box center [193, 140] width 124 height 9
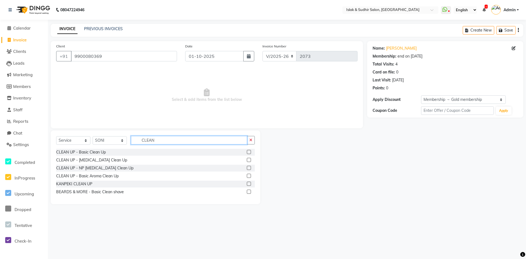
type input "CLEAN"
click at [250, 184] on label at bounding box center [249, 184] width 4 height 4
click at [250, 184] on input "checkbox" at bounding box center [249, 184] width 4 height 4
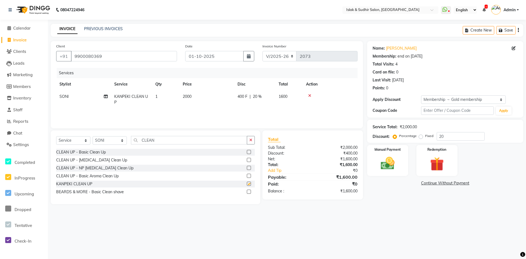
checkbox input "false"
click at [103, 144] on select "Select Stylist [PERSON_NAME] [PERSON_NAME] [PERSON_NAME] [PERSON_NAME] ISLAK IS…" at bounding box center [110, 140] width 34 height 9
select select "70514"
click at [93, 136] on select "Select Stylist [PERSON_NAME] [PERSON_NAME] [PERSON_NAME] [PERSON_NAME] ISLAK IS…" at bounding box center [110, 140] width 34 height 9
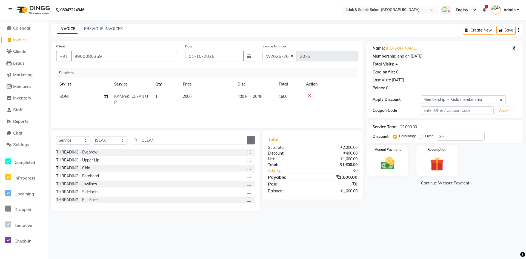
click at [251, 140] on icon "button" at bounding box center [251, 140] width 3 height 4
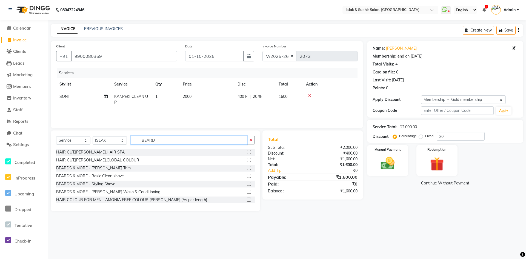
type input "BEARD"
click at [247, 184] on label at bounding box center [249, 184] width 4 height 4
click at [247, 184] on input "checkbox" at bounding box center [249, 184] width 4 height 4
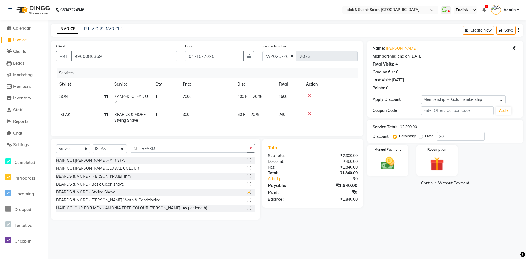
checkbox input "false"
click at [253, 114] on span "20 %" at bounding box center [255, 115] width 9 height 6
select select "70514"
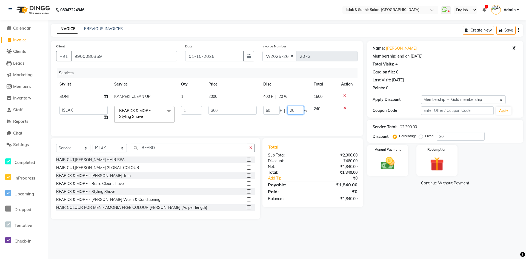
click at [291, 112] on input "20" at bounding box center [296, 110] width 16 height 9
type input "50"
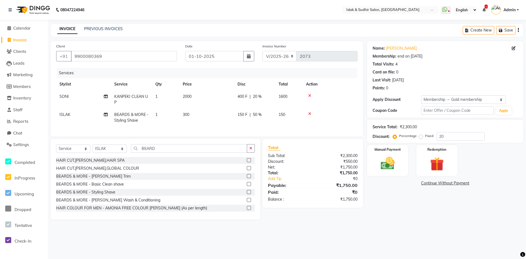
click at [488, 207] on div "Name: [PERSON_NAME] Membership: end on [DATE] Total Visits: 4 Card on file: 0 L…" at bounding box center [447, 130] width 160 height 179
click at [252, 59] on button "button" at bounding box center [249, 56] width 11 height 10
select select "10"
select select "2025"
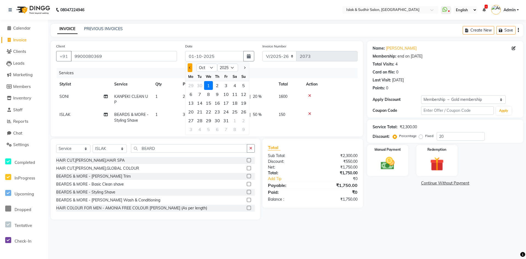
click at [188, 67] on button "Previous month" at bounding box center [190, 67] width 5 height 9
select select "9"
click at [199, 118] on div "30" at bounding box center [200, 120] width 9 height 9
type input "30-09-2025"
type input "0"
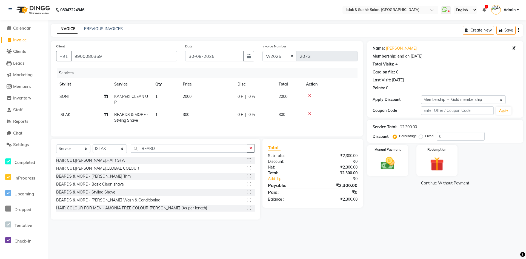
click at [251, 97] on span "0 %" at bounding box center [252, 97] width 7 height 6
select select "70491"
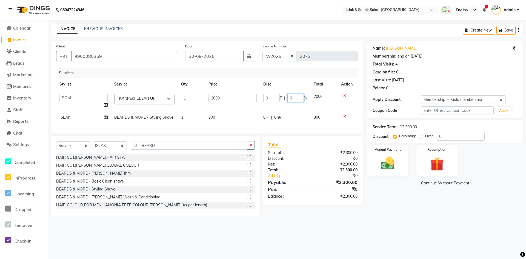
click at [295, 99] on input "0" at bounding box center [296, 98] width 16 height 9
type input "20"
click at [277, 117] on tr "ISLAK BEARDS & MORE - Styling Shave 1 300 0 F | 0 % 300" at bounding box center [207, 117] width 302 height 12
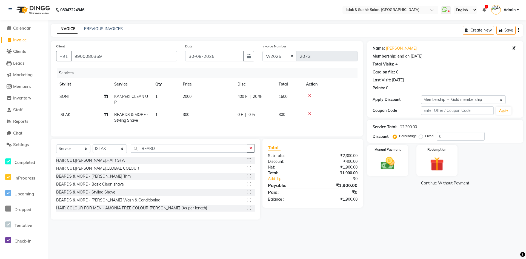
click at [251, 115] on span "0 %" at bounding box center [252, 115] width 7 height 6
select select "70514"
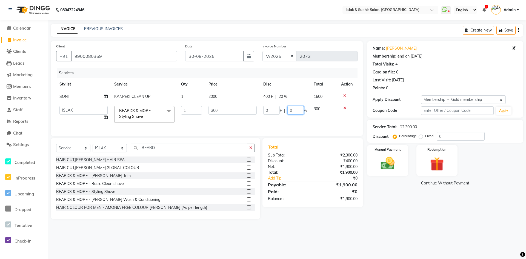
click at [296, 111] on input "0" at bounding box center [296, 110] width 16 height 9
type input "50"
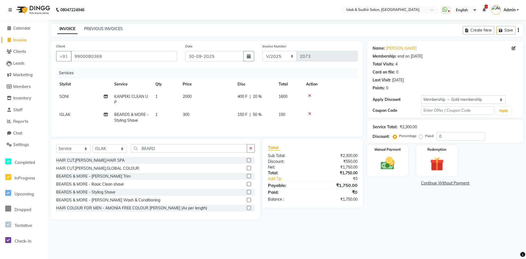
click at [397, 197] on div "Name: [PERSON_NAME] Membership: end on [DATE] Total Visits: 4 Card on file: 0 L…" at bounding box center [447, 130] width 160 height 179
click at [387, 168] on img at bounding box center [388, 163] width 24 height 17
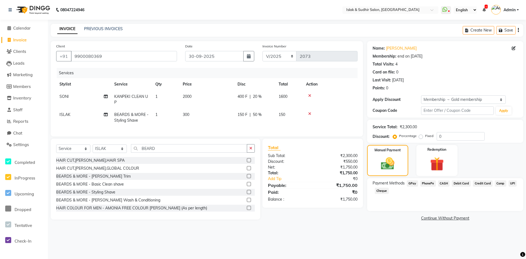
click at [414, 183] on span "GPay" at bounding box center [412, 183] width 11 height 6
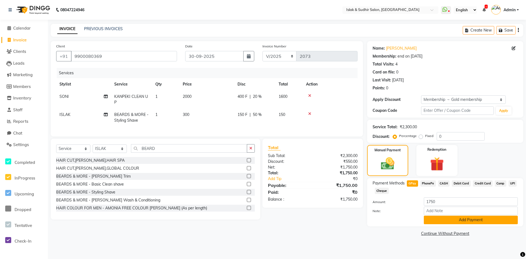
click at [465, 219] on button "Add Payment" at bounding box center [471, 220] width 94 height 9
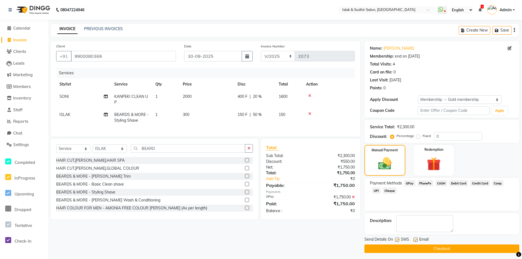
click at [446, 246] on button "Checkout" at bounding box center [442, 249] width 155 height 9
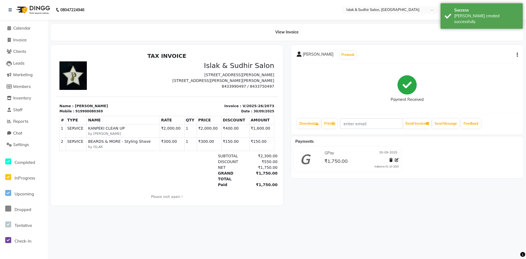
click at [201, 234] on div "08047224946 Select Location × Islak & Sudhir Salon, Vikhroli WhatsApp Status ✕ …" at bounding box center [263, 129] width 526 height 259
click at [21, 120] on span "Reports" at bounding box center [20, 121] width 15 height 5
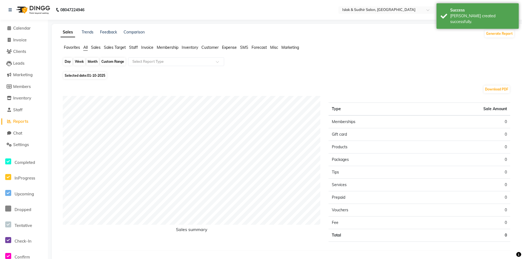
click at [68, 60] on div "Day" at bounding box center [67, 62] width 9 height 8
select select "10"
select select "2025"
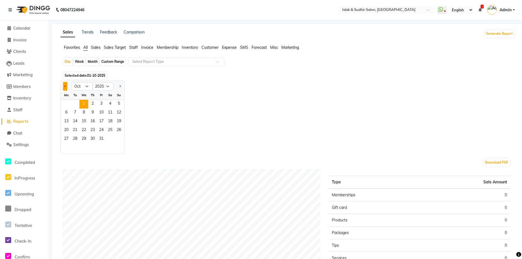
click at [66, 86] on button "Previous month" at bounding box center [65, 86] width 4 height 9
select select "9"
click at [73, 137] on span "30" at bounding box center [75, 139] width 9 height 9
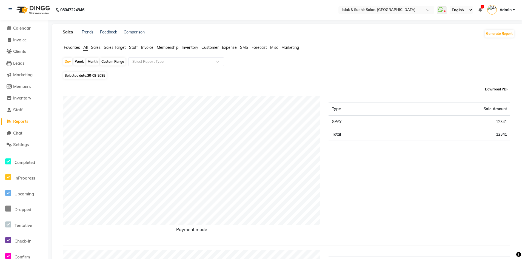
click at [497, 86] on button "Download PDF" at bounding box center [497, 90] width 26 height 8
